Goal: Find contact information: Find contact information

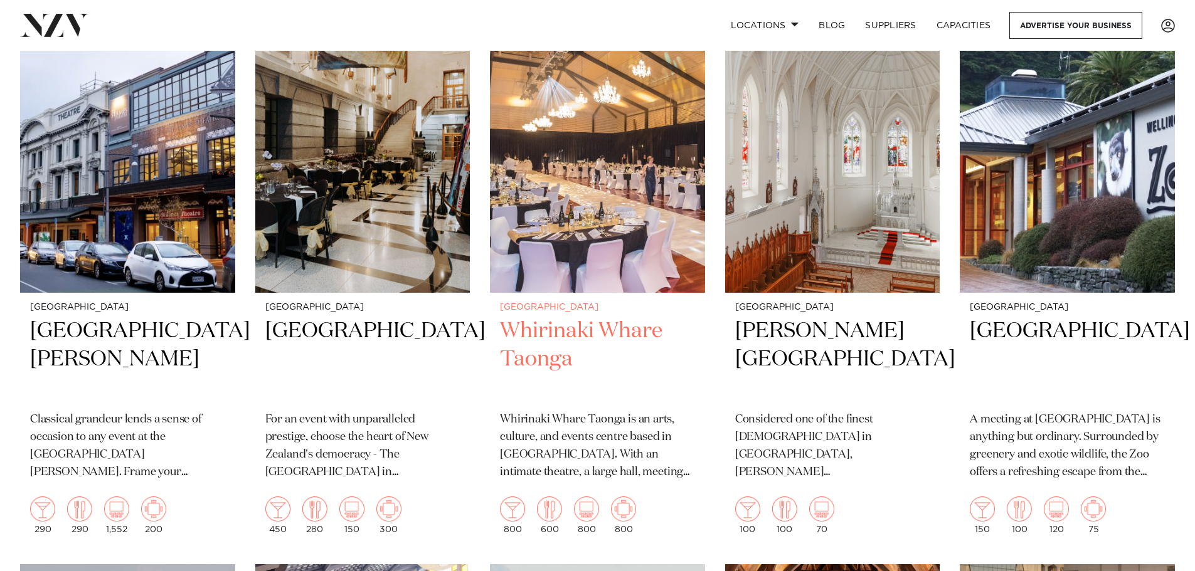
scroll to position [1756, 0]
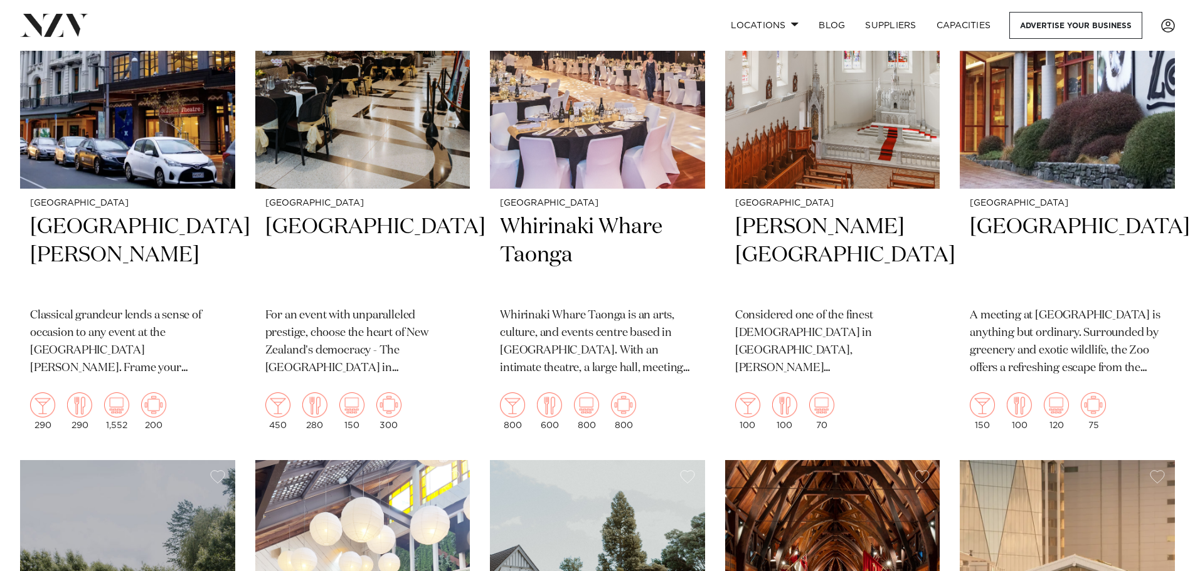
drag, startPoint x: 495, startPoint y: 276, endPoint x: 721, endPoint y: 431, distance: 273.8
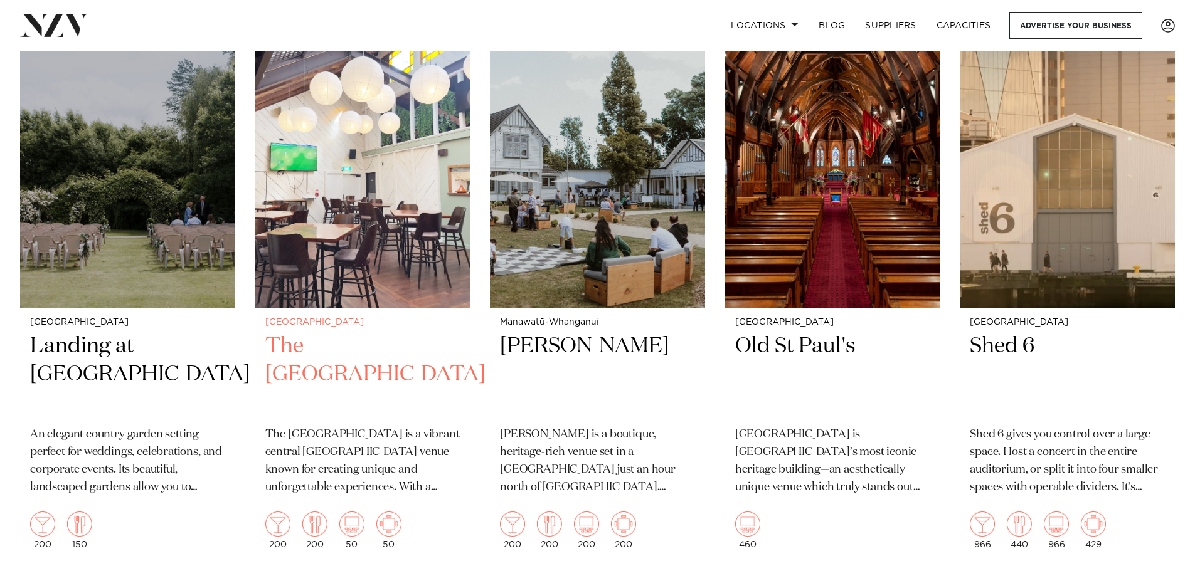
scroll to position [2258, 0]
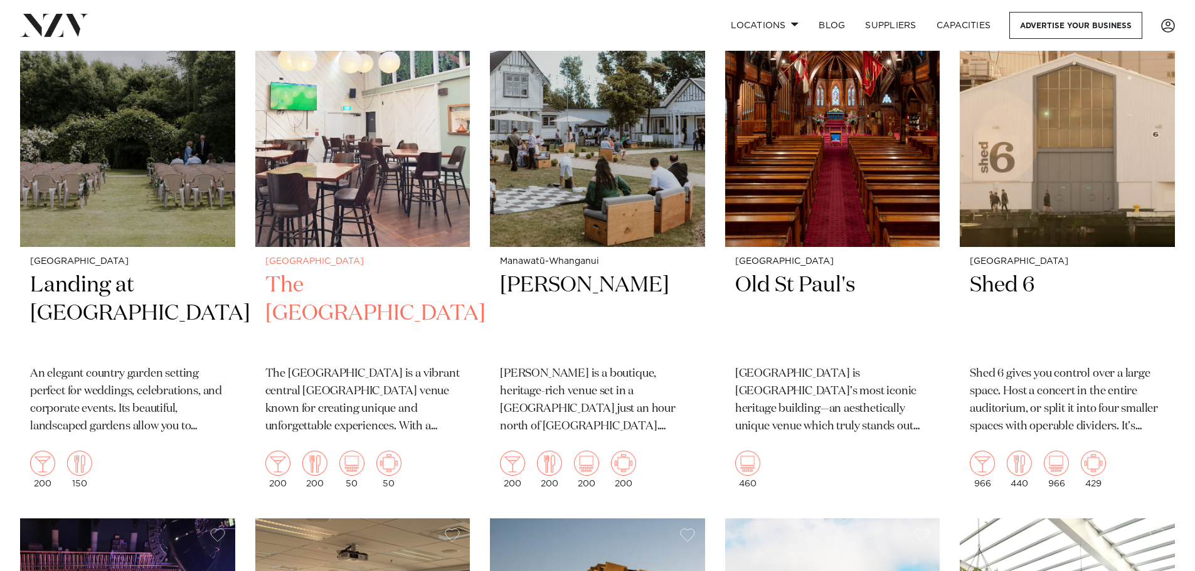
click at [372, 282] on h2 "The [GEOGRAPHIC_DATA]" at bounding box center [362, 314] width 195 height 85
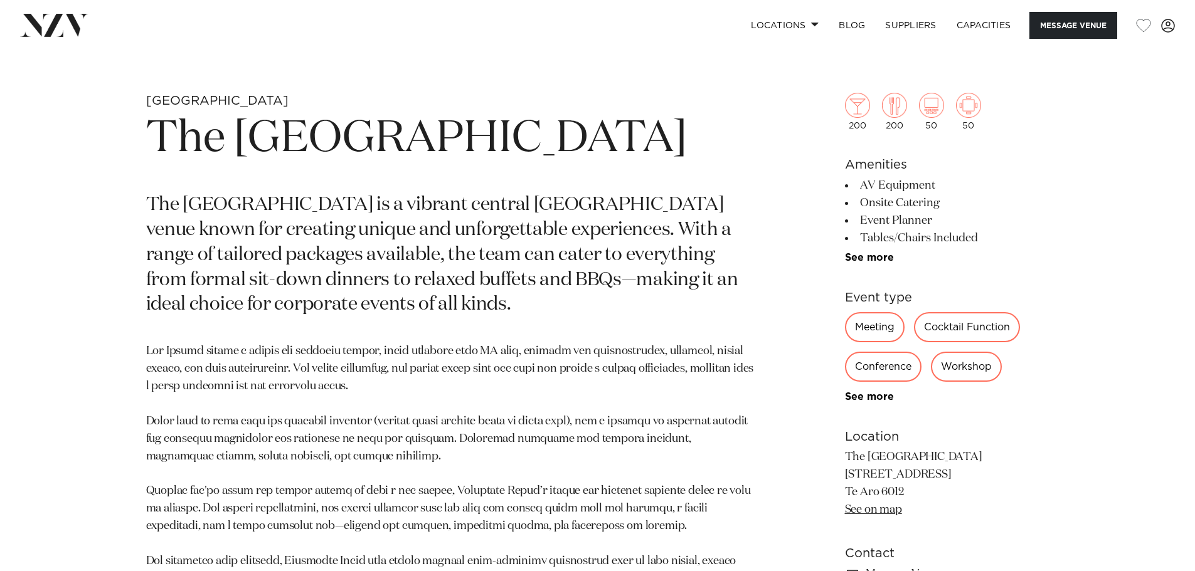
scroll to position [564, 0]
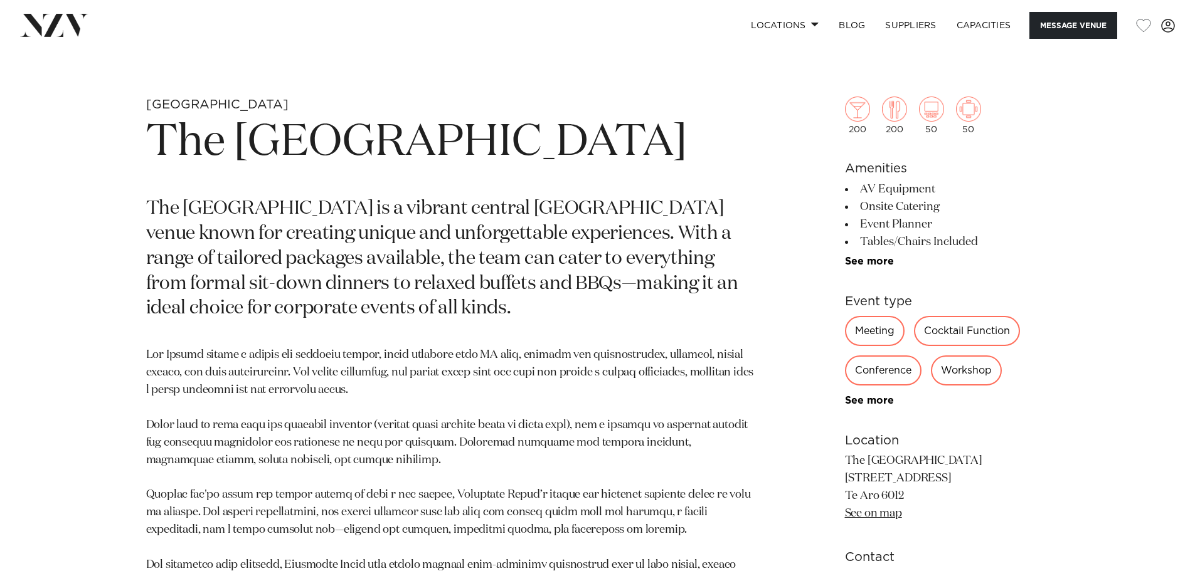
drag, startPoint x: 859, startPoint y: 184, endPoint x: 981, endPoint y: 235, distance: 132.4
click at [981, 235] on ul "AV Equipment Onsite Catering Event Planner Tables/Chairs Included Tableware Bar…" at bounding box center [947, 224] width 204 height 87
copy ul "AV Equipment Onsite Catering Event Planner Tables/Chairs Included"
click at [880, 265] on link "See more" at bounding box center [894, 261] width 98 height 10
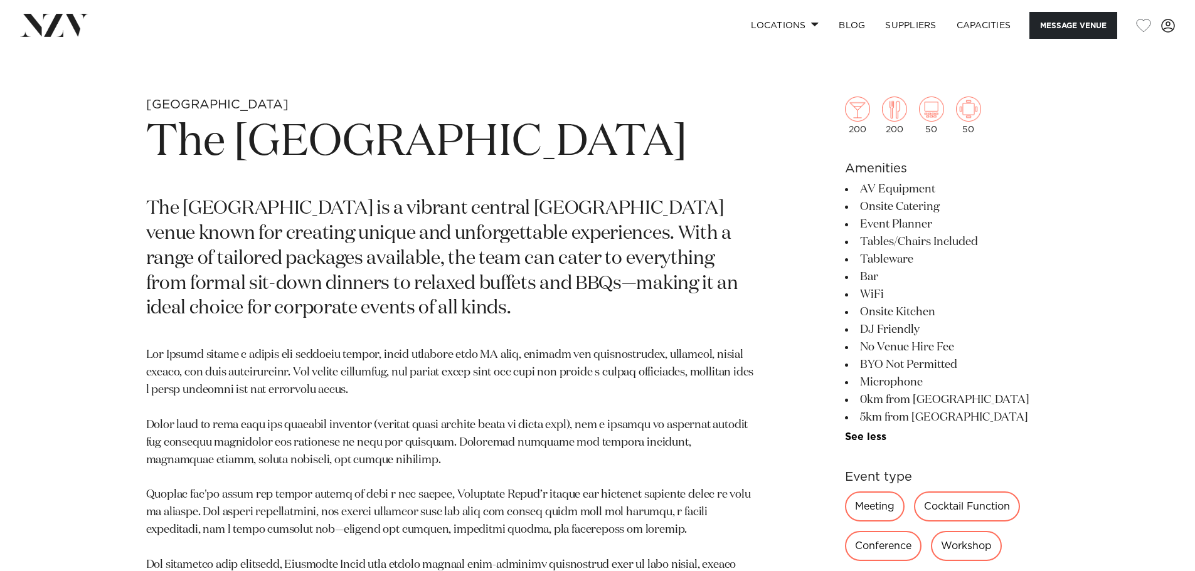
click at [865, 189] on li "AV Equipment" at bounding box center [947, 190] width 204 height 18
click at [860, 175] on h6 "Amenities" at bounding box center [947, 168] width 204 height 19
drag, startPoint x: 864, startPoint y: 188, endPoint x: 956, endPoint y: 412, distance: 242.4
click at [956, 413] on ul "AV Equipment Onsite Catering Event Planner Tables/Chairs Included Tableware Bar…" at bounding box center [947, 312] width 204 height 262
copy ul "AV Equipment Onsite Catering Event Planner Tables/Chairs Included Tableware Bar…"
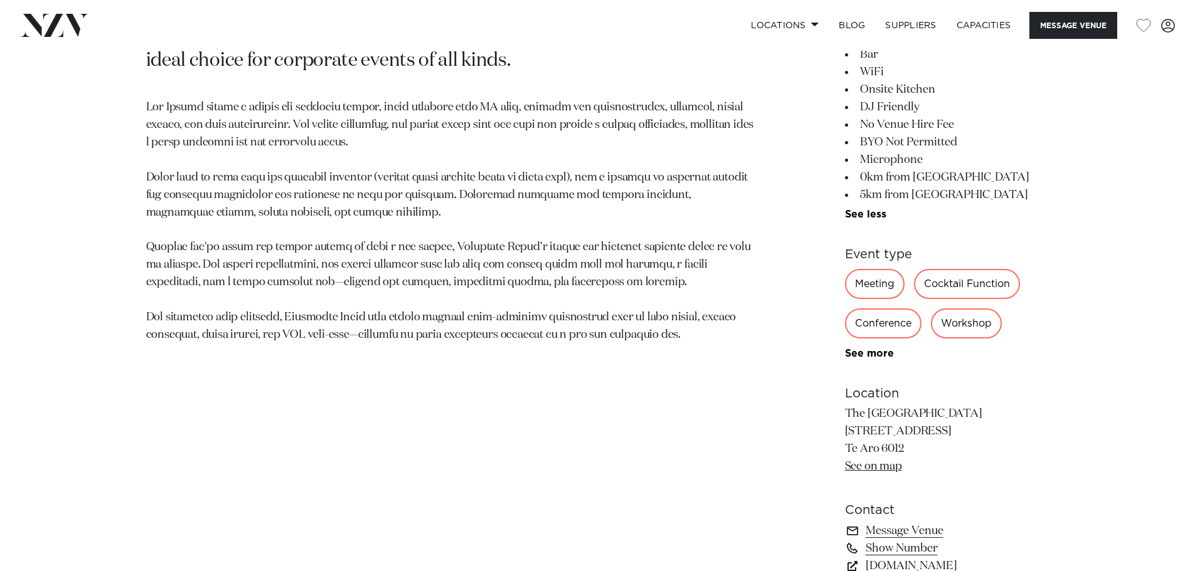
scroll to position [815, 0]
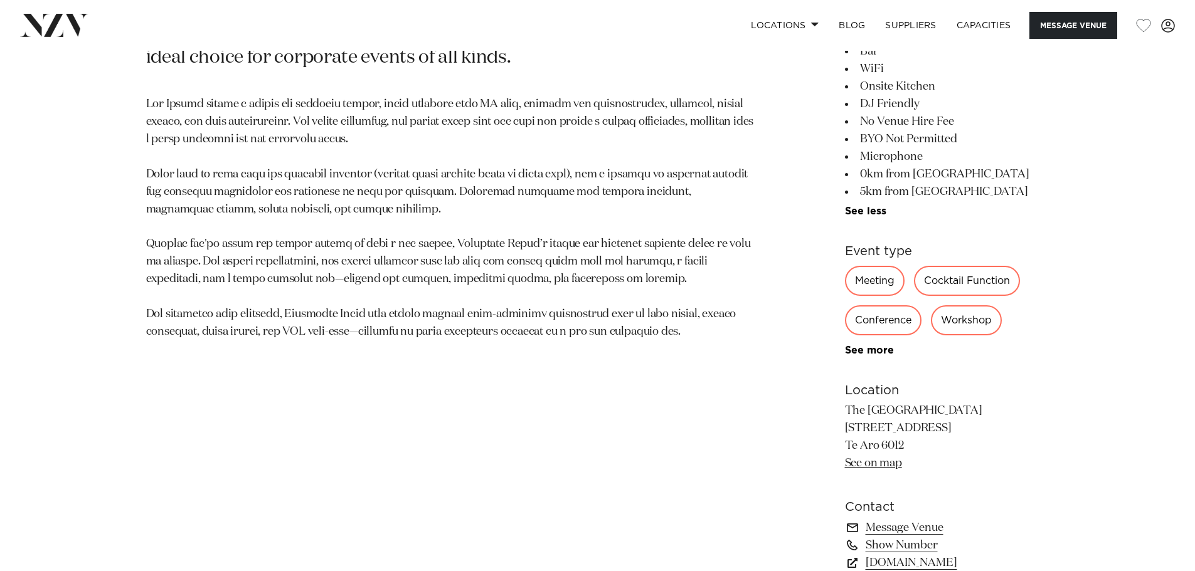
drag, startPoint x: 849, startPoint y: 411, endPoint x: 934, endPoint y: 412, distance: 85.9
click at [934, 412] on p "The [GEOGRAPHIC_DATA] [STREET_ADDRESS] Te Aro 6012 See on map" at bounding box center [947, 438] width 204 height 70
click at [929, 426] on p "The [GEOGRAPHIC_DATA] [STREET_ADDRESS] Te Aro 6012 See on map" at bounding box center [947, 438] width 204 height 70
drag, startPoint x: 953, startPoint y: 429, endPoint x: 847, endPoint y: 430, distance: 105.4
click at [847, 430] on p "The [GEOGRAPHIC_DATA] [STREET_ADDRESS] Te Aro 6012 See on map" at bounding box center [947, 438] width 204 height 70
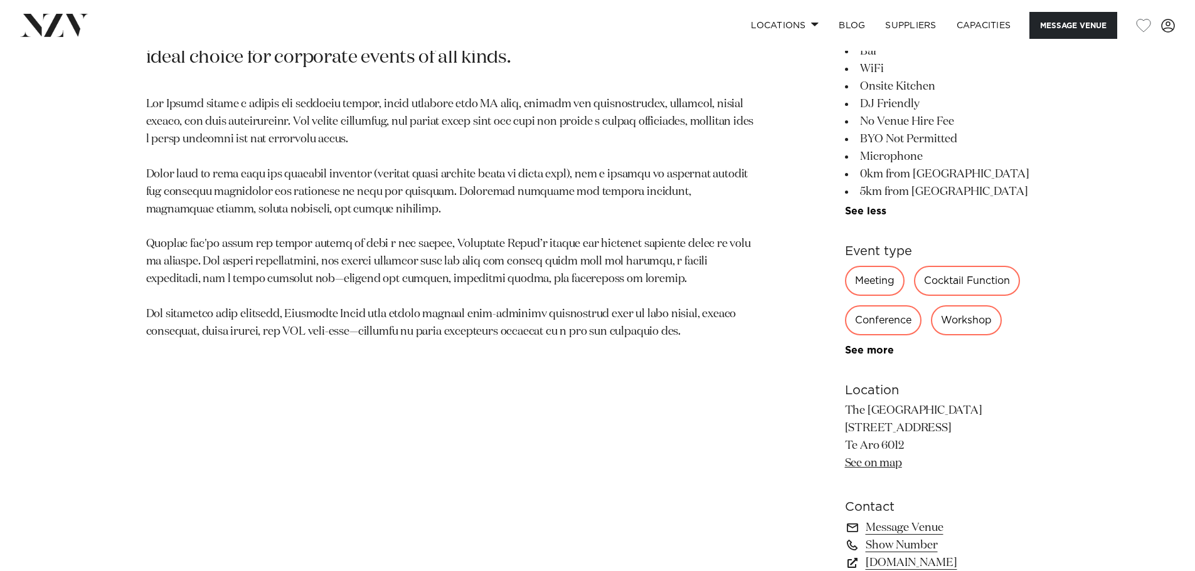
click at [846, 427] on p "The [GEOGRAPHIC_DATA] [STREET_ADDRESS] Te Aro 6012 See on map" at bounding box center [947, 438] width 204 height 70
drag, startPoint x: 847, startPoint y: 427, endPoint x: 958, endPoint y: 426, distance: 111.0
click at [958, 426] on p "The [GEOGRAPHIC_DATA] [STREET_ADDRESS] Te Aro 6012 See on map" at bounding box center [947, 438] width 204 height 70
copy p "[STREET_ADDRESS]"
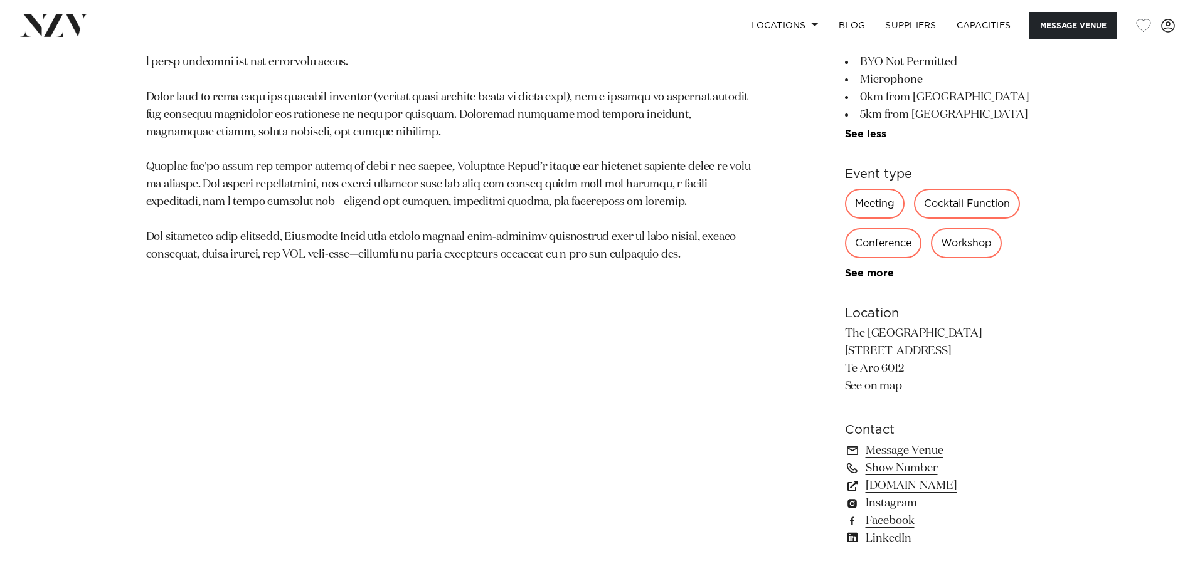
scroll to position [1003, 0]
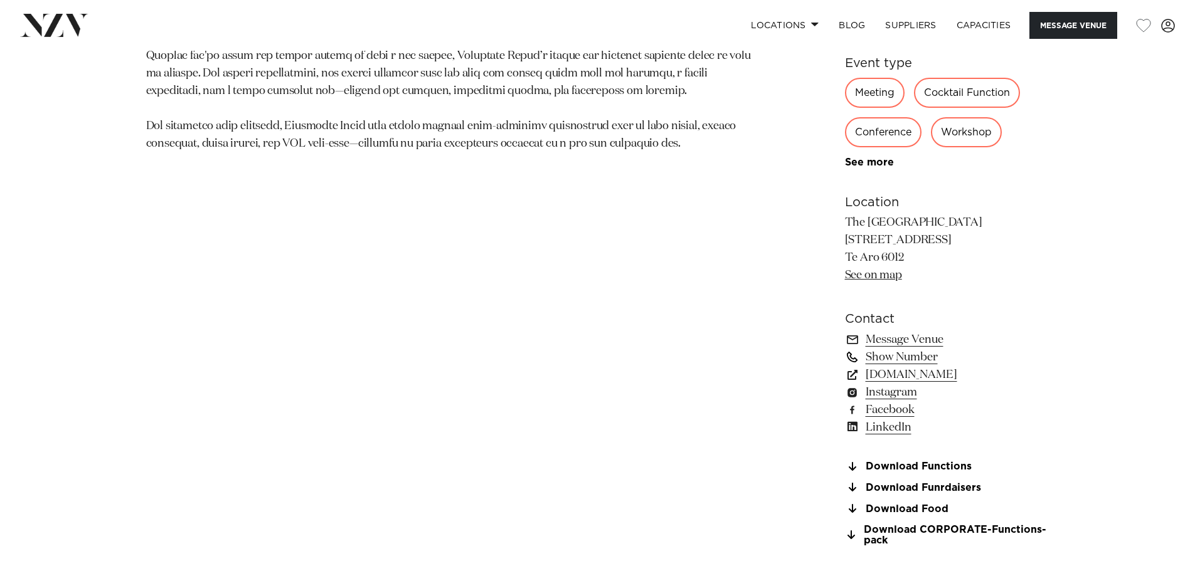
click at [923, 357] on link "Show Number" at bounding box center [947, 358] width 204 height 18
click at [891, 339] on link "Message Venue" at bounding box center [947, 340] width 204 height 18
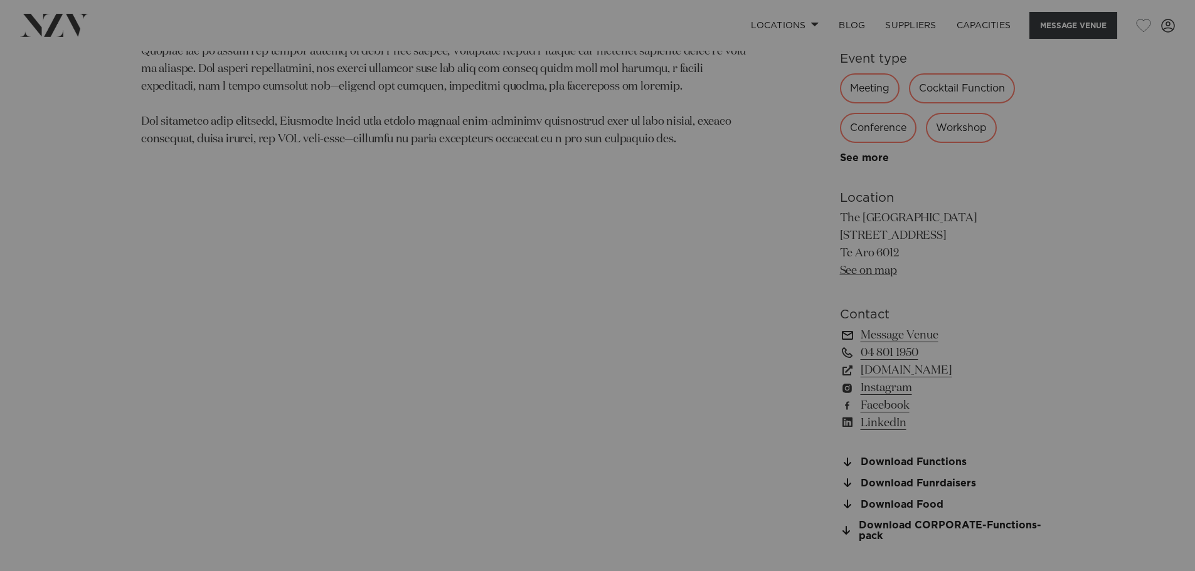
scroll to position [1008, 0]
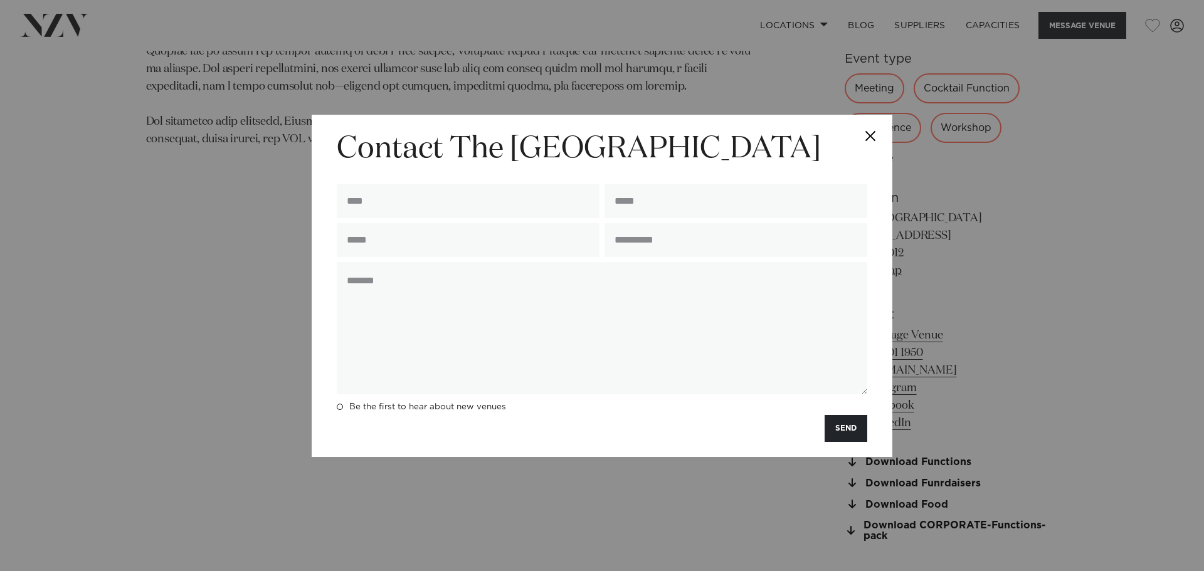
click at [875, 133] on button "Close" at bounding box center [871, 137] width 44 height 44
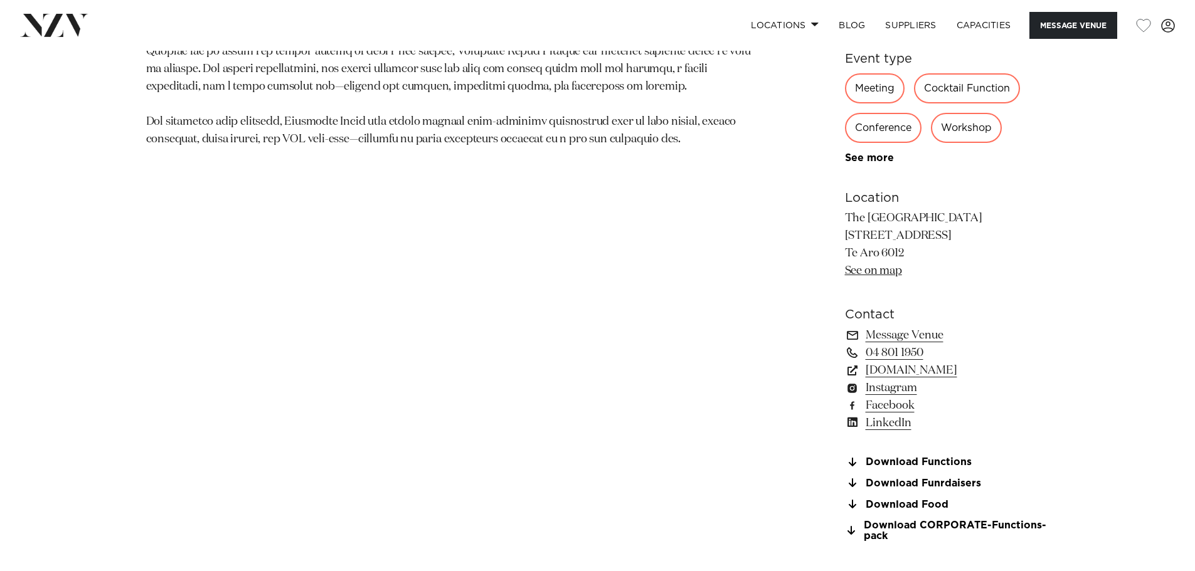
drag, startPoint x: 972, startPoint y: 300, endPoint x: 970, endPoint y: 311, distance: 10.8
click at [973, 300] on div "200 200 50 50 Amenities AV Equipment Onsite Catering Event Planner Tables/Chair…" at bounding box center [947, 84] width 204 height 914
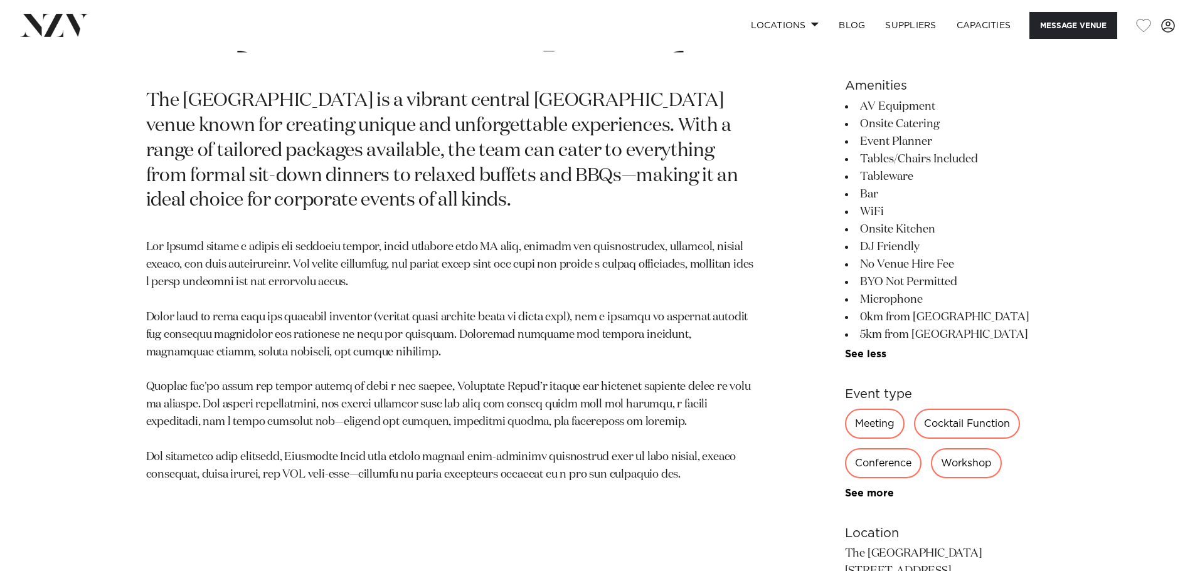
scroll to position [694, 0]
